Goal: Information Seeking & Learning: Learn about a topic

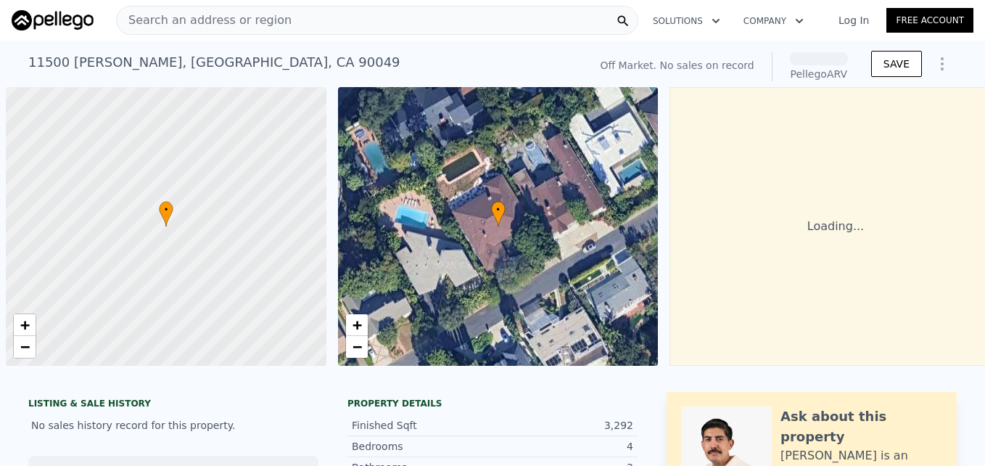
scroll to position [0, 6]
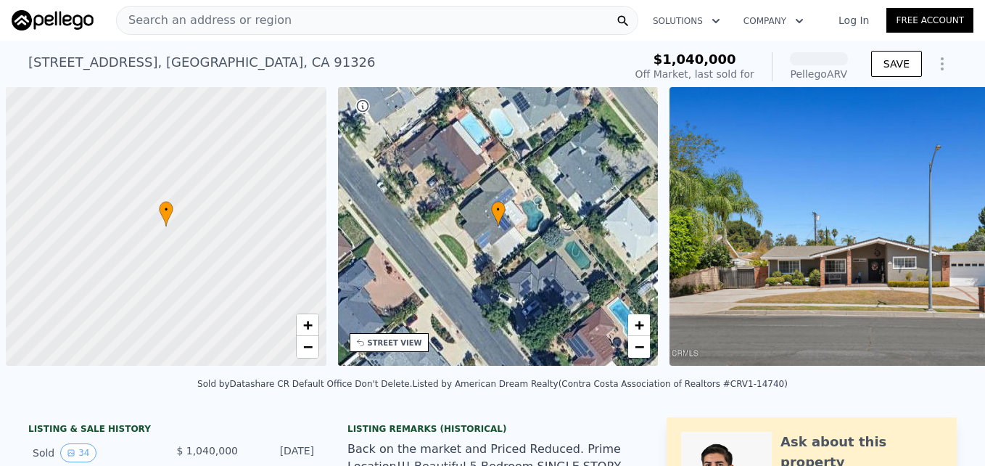
scroll to position [0, 6]
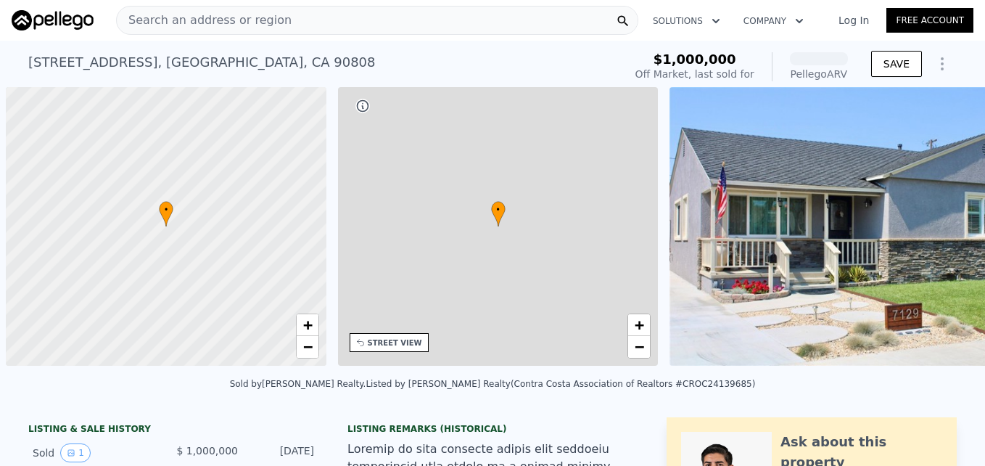
scroll to position [0, 6]
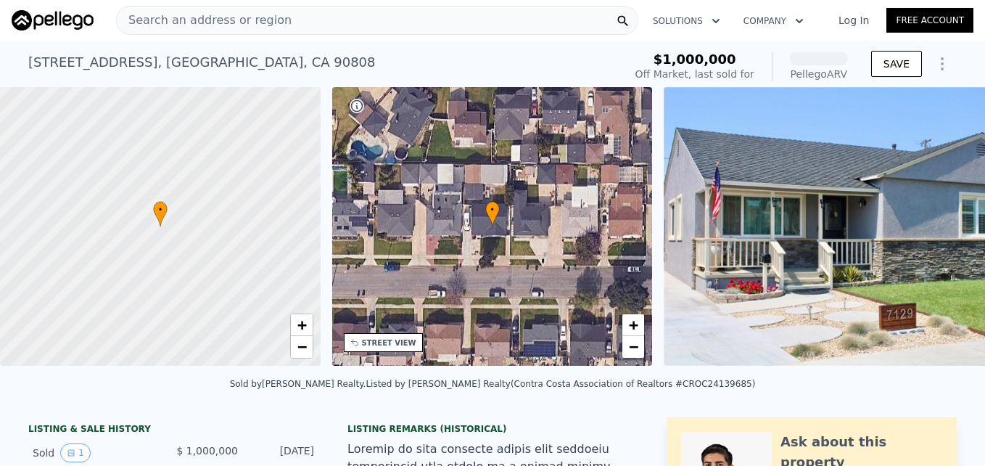
click at [215, 16] on span "Search an address or region" at bounding box center [204, 20] width 175 height 17
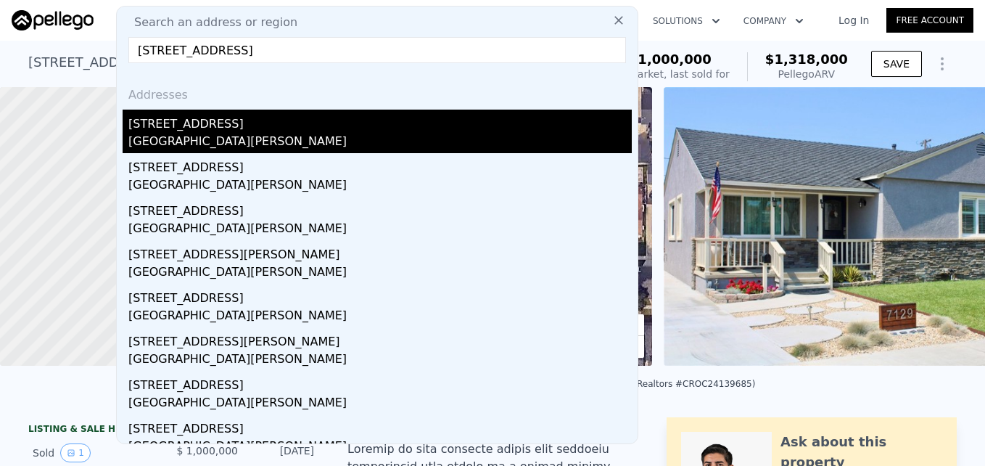
type input "[STREET_ADDRESS]"
click at [318, 135] on div "[GEOGRAPHIC_DATA][PERSON_NAME]" at bounding box center [379, 143] width 503 height 20
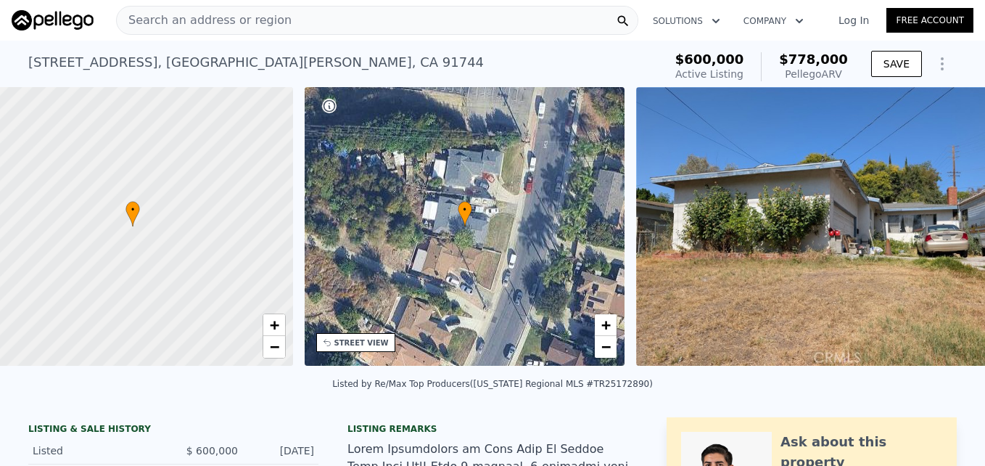
scroll to position [0, 6]
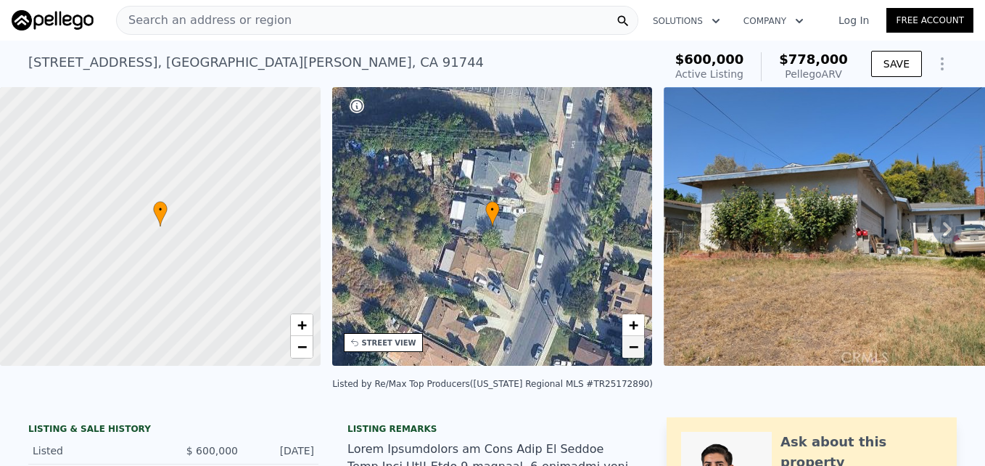
click at [630, 347] on span "−" at bounding box center [633, 346] width 9 height 18
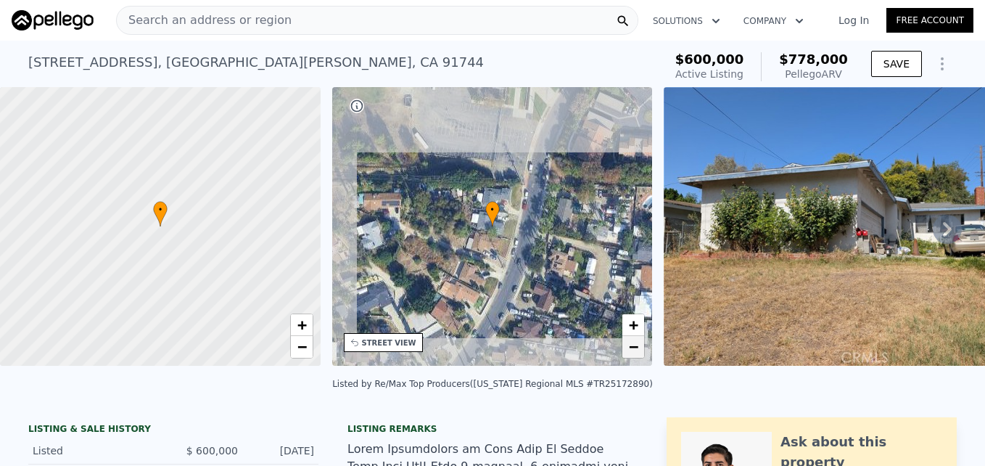
click at [630, 347] on span "−" at bounding box center [633, 346] width 9 height 18
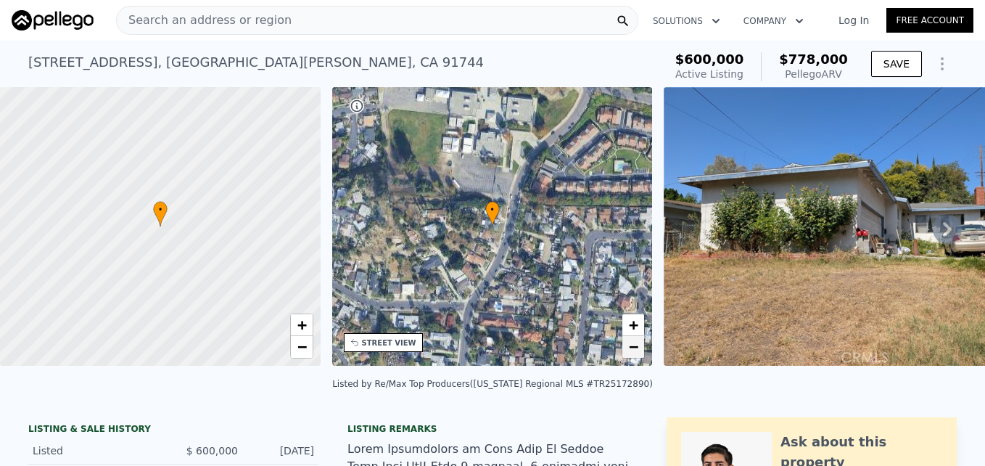
click at [630, 347] on span "−" at bounding box center [633, 346] width 9 height 18
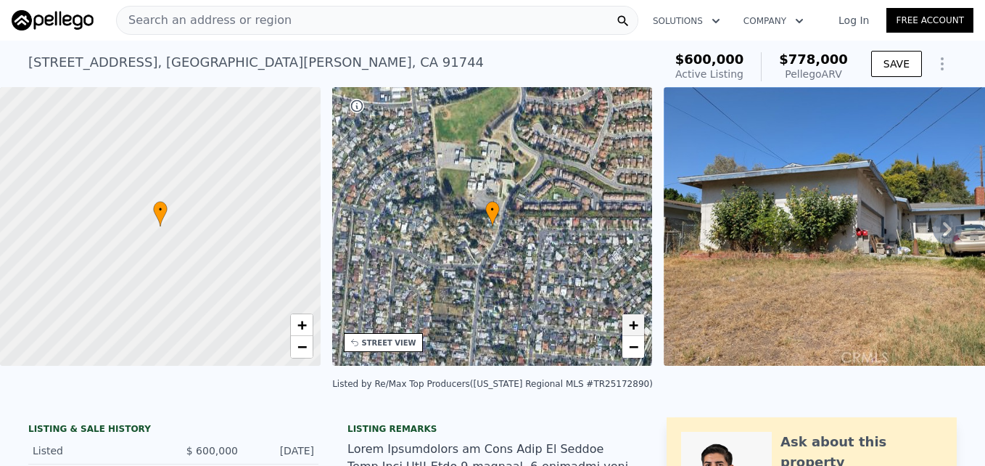
click at [633, 331] on span "+" at bounding box center [633, 325] width 9 height 18
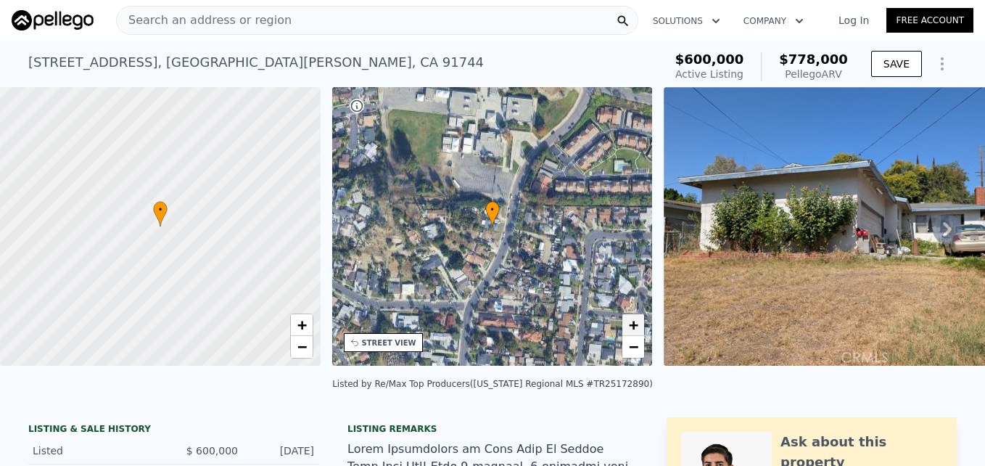
click at [633, 331] on span "+" at bounding box center [633, 325] width 9 height 18
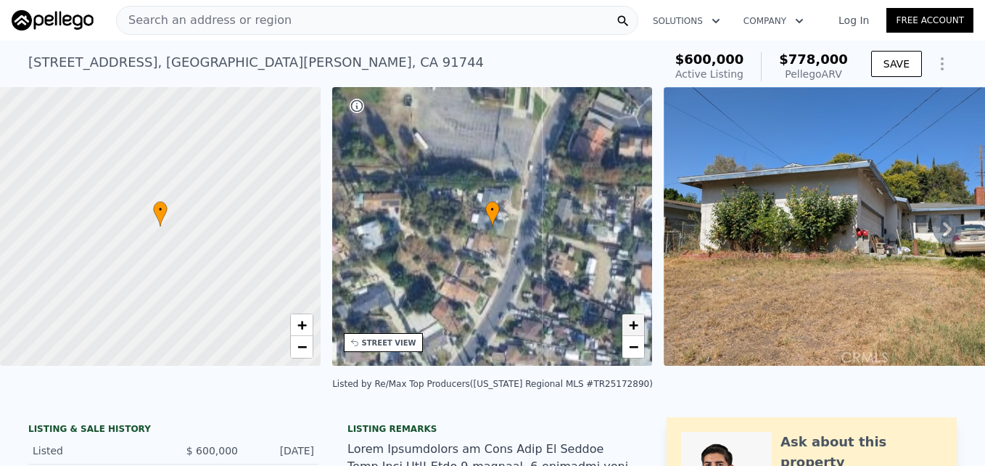
click at [633, 331] on span "+" at bounding box center [633, 325] width 9 height 18
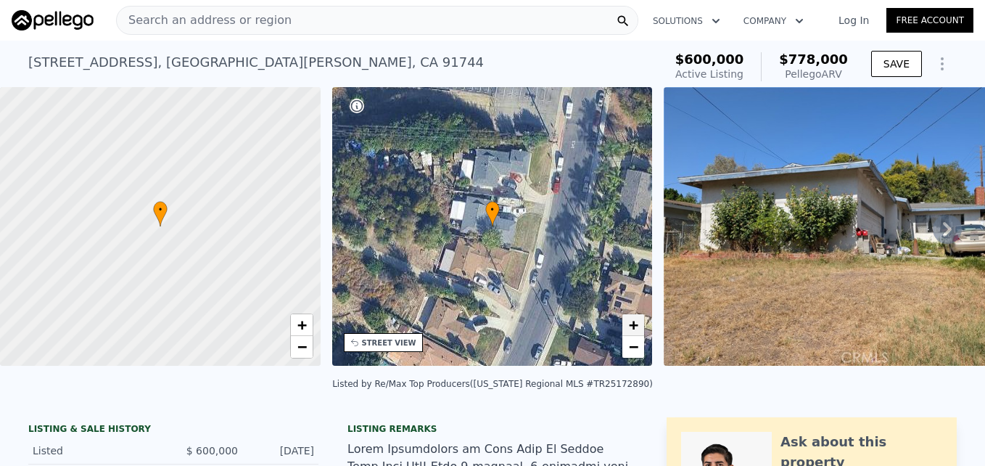
click at [633, 331] on span "+" at bounding box center [633, 325] width 9 height 18
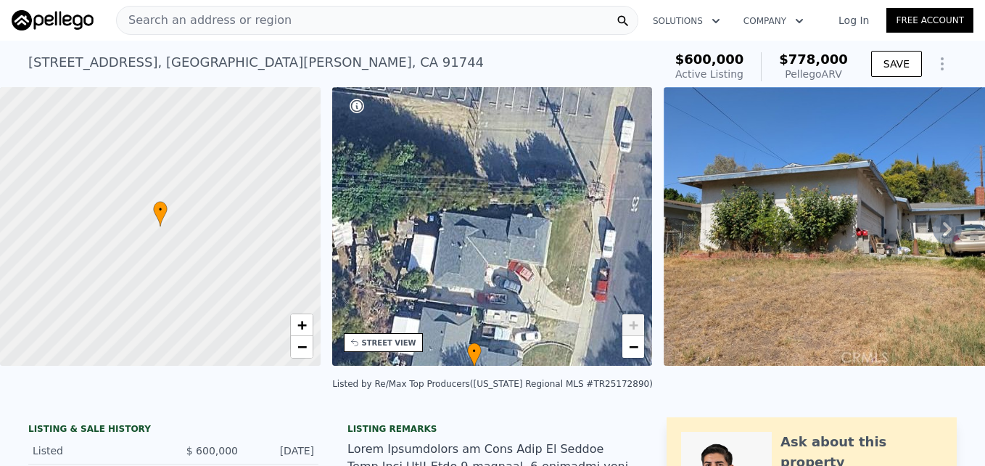
drag, startPoint x: 626, startPoint y: 211, endPoint x: 608, endPoint y: 358, distance: 147.7
click at [608, 358] on div "• + −" at bounding box center [492, 226] width 321 height 279
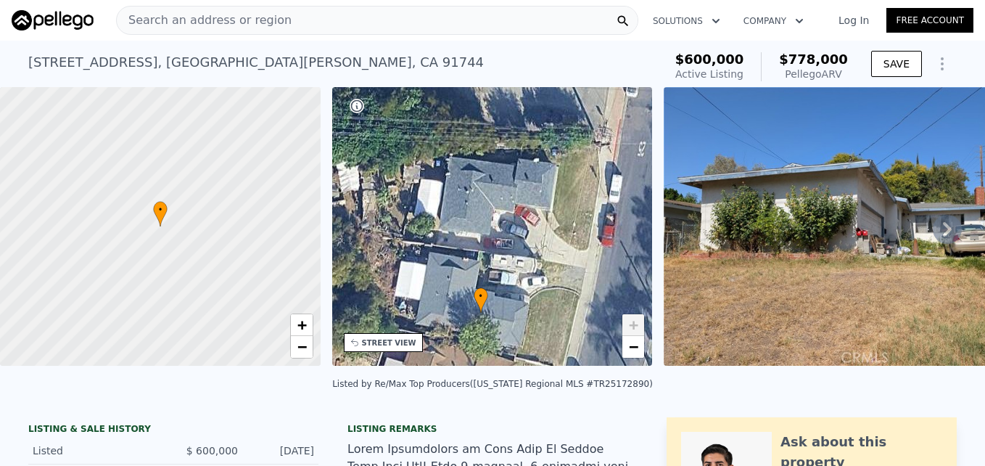
drag, startPoint x: 543, startPoint y: 324, endPoint x: 557, endPoint y: 215, distance: 109.1
click at [557, 215] on div "• + −" at bounding box center [492, 226] width 321 height 279
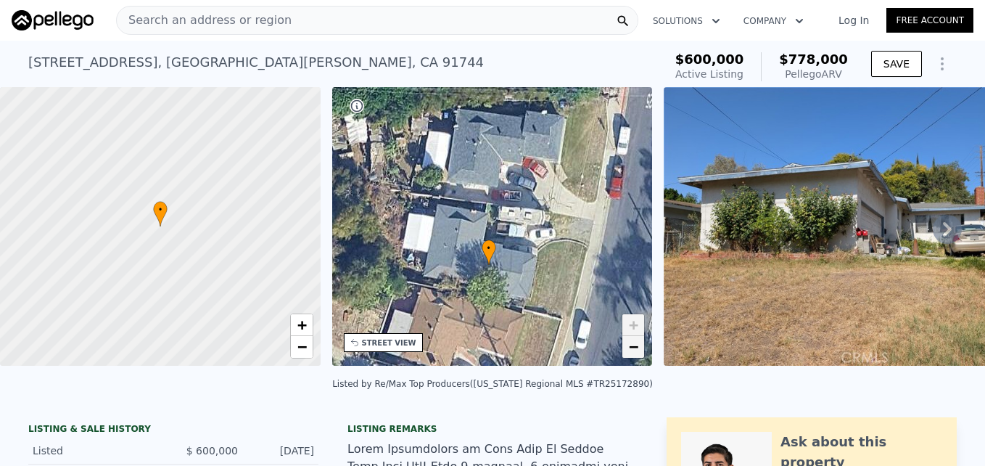
click at [630, 355] on link "−" at bounding box center [633, 347] width 22 height 22
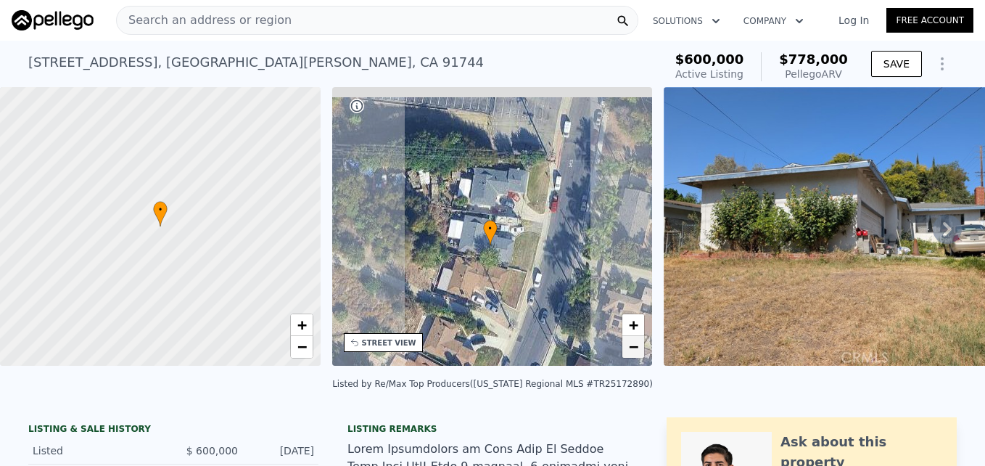
click at [630, 355] on link "−" at bounding box center [633, 347] width 22 height 22
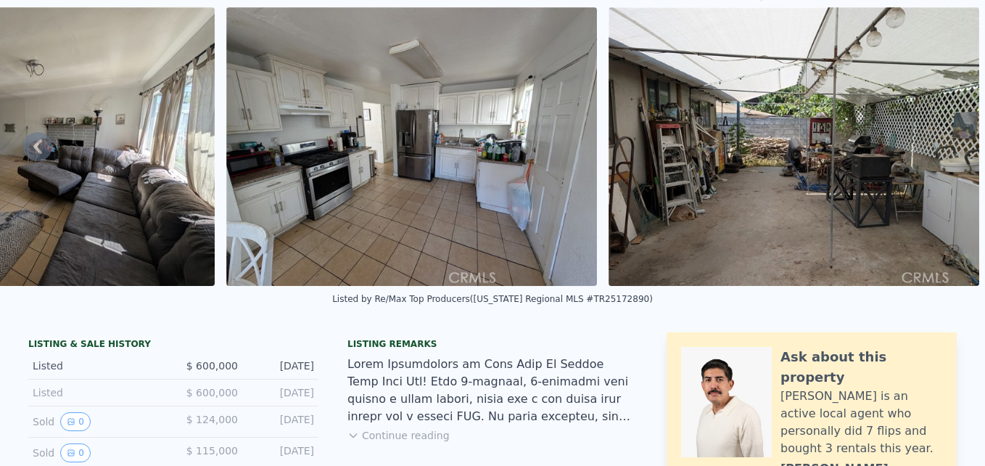
scroll to position [0, 0]
